Goal: Task Accomplishment & Management: Manage account settings

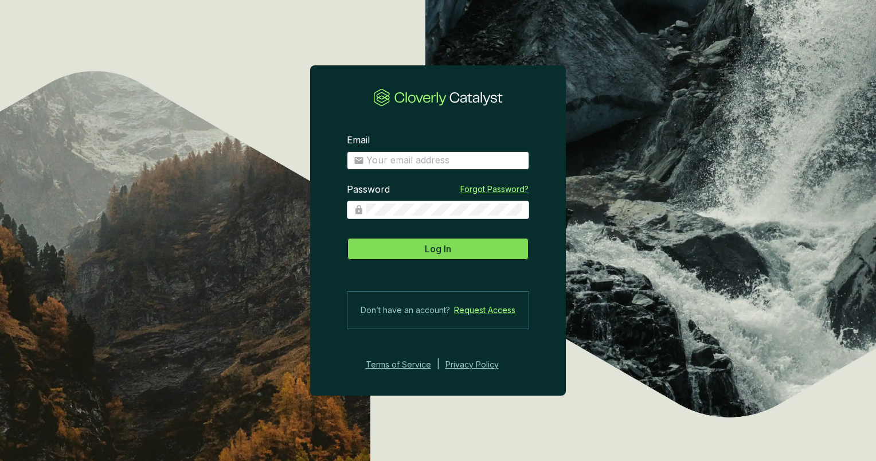
type input "[EMAIL_ADDRESS][DOMAIN_NAME]"
click at [443, 253] on span "Log In" at bounding box center [438, 249] width 26 height 14
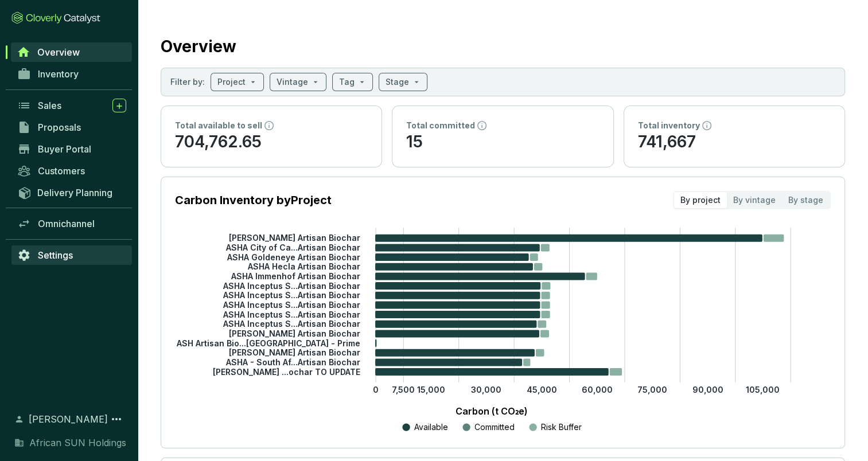
click at [41, 256] on span "Settings" at bounding box center [55, 254] width 35 height 11
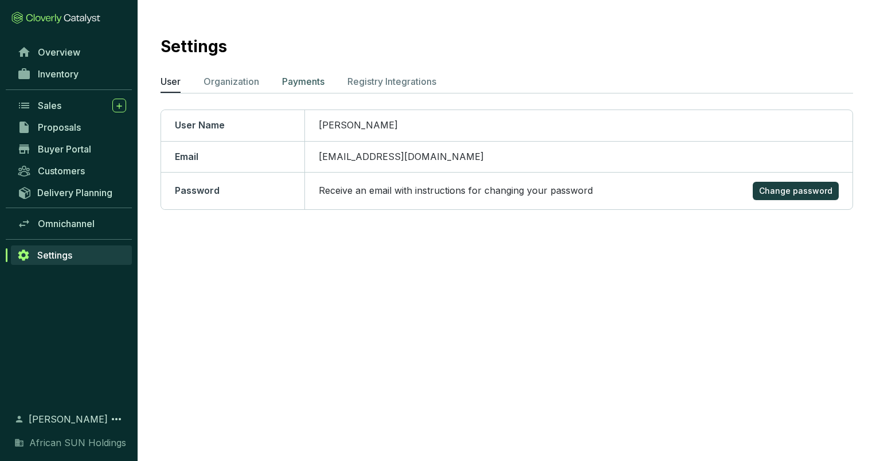
click at [290, 81] on p "Payments" at bounding box center [303, 82] width 42 height 14
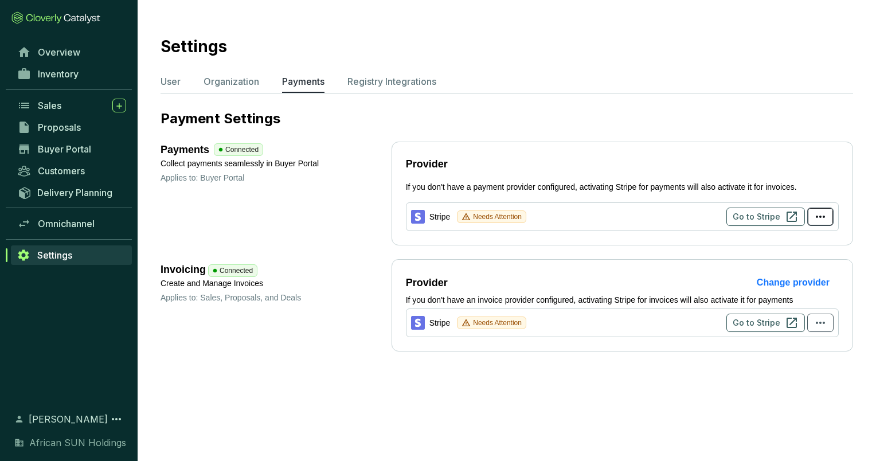
click at [821, 212] on icon "button" at bounding box center [821, 217] width 14 height 14
click at [760, 212] on span "Go to Stripe" at bounding box center [757, 216] width 48 height 11
click at [763, 323] on span "Go to Stripe" at bounding box center [757, 322] width 48 height 11
